Goal: Task Accomplishment & Management: Manage account settings

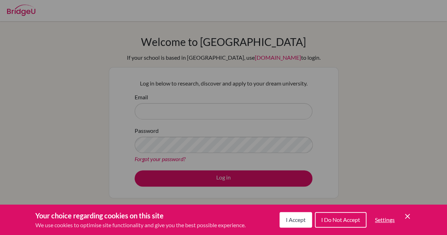
click at [294, 216] on span "I Accept" at bounding box center [296, 219] width 20 height 7
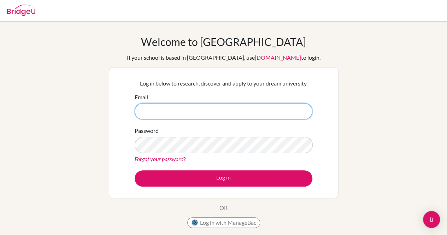
click at [229, 117] on input "Email" at bounding box center [224, 111] width 178 height 16
type input "[EMAIL_ADDRESS][DOMAIN_NAME]"
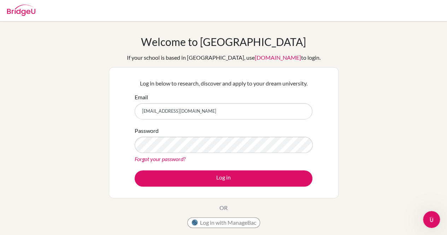
click at [222, 136] on div "Password Forgot your password?" at bounding box center [224, 145] width 178 height 37
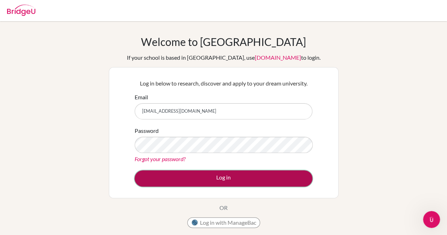
click at [213, 176] on button "Log in" at bounding box center [224, 178] width 178 height 16
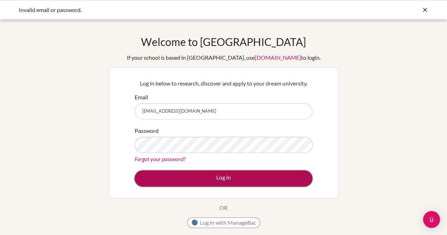
click at [196, 181] on button "Log in" at bounding box center [224, 178] width 178 height 16
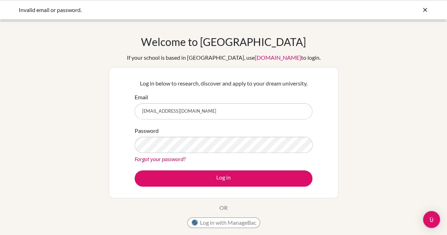
click at [211, 115] on input "[EMAIL_ADDRESS][DOMAIN_NAME]" at bounding box center [224, 111] width 178 height 16
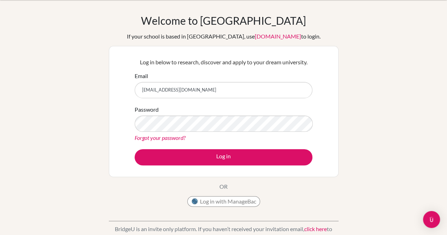
scroll to position [25, 0]
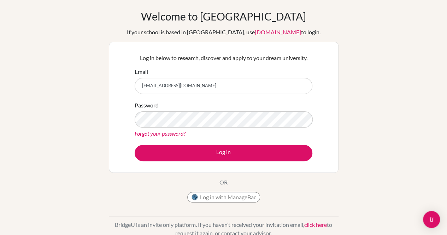
click at [180, 133] on link "Forgot your password?" at bounding box center [160, 133] width 51 height 7
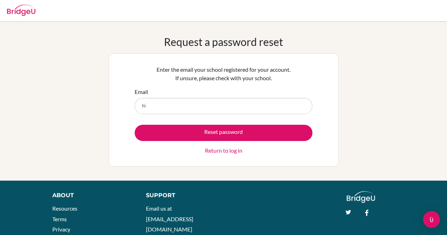
type input "h"
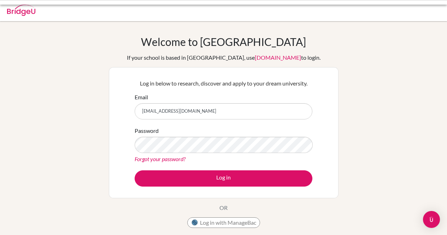
scroll to position [25, 0]
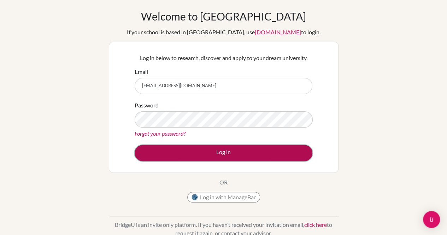
click at [193, 150] on button "Log in" at bounding box center [224, 153] width 178 height 16
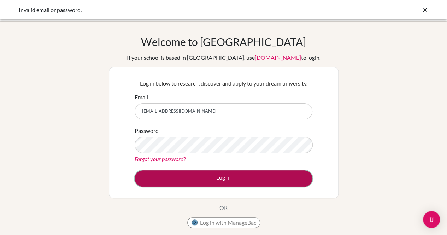
click at [190, 184] on button "Log in" at bounding box center [224, 178] width 178 height 16
click at [209, 181] on button "Log in" at bounding box center [224, 178] width 178 height 16
click at [211, 173] on button "Log in" at bounding box center [224, 178] width 178 height 16
click at [216, 182] on button "Log in" at bounding box center [224, 178] width 178 height 16
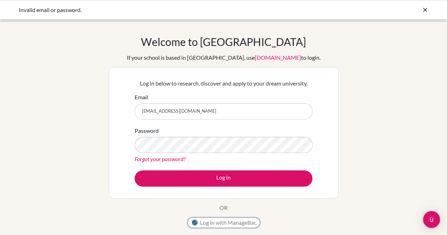
click at [218, 224] on button "Log in with ManageBac" at bounding box center [223, 222] width 73 height 11
